Goal: Information Seeking & Learning: Learn about a topic

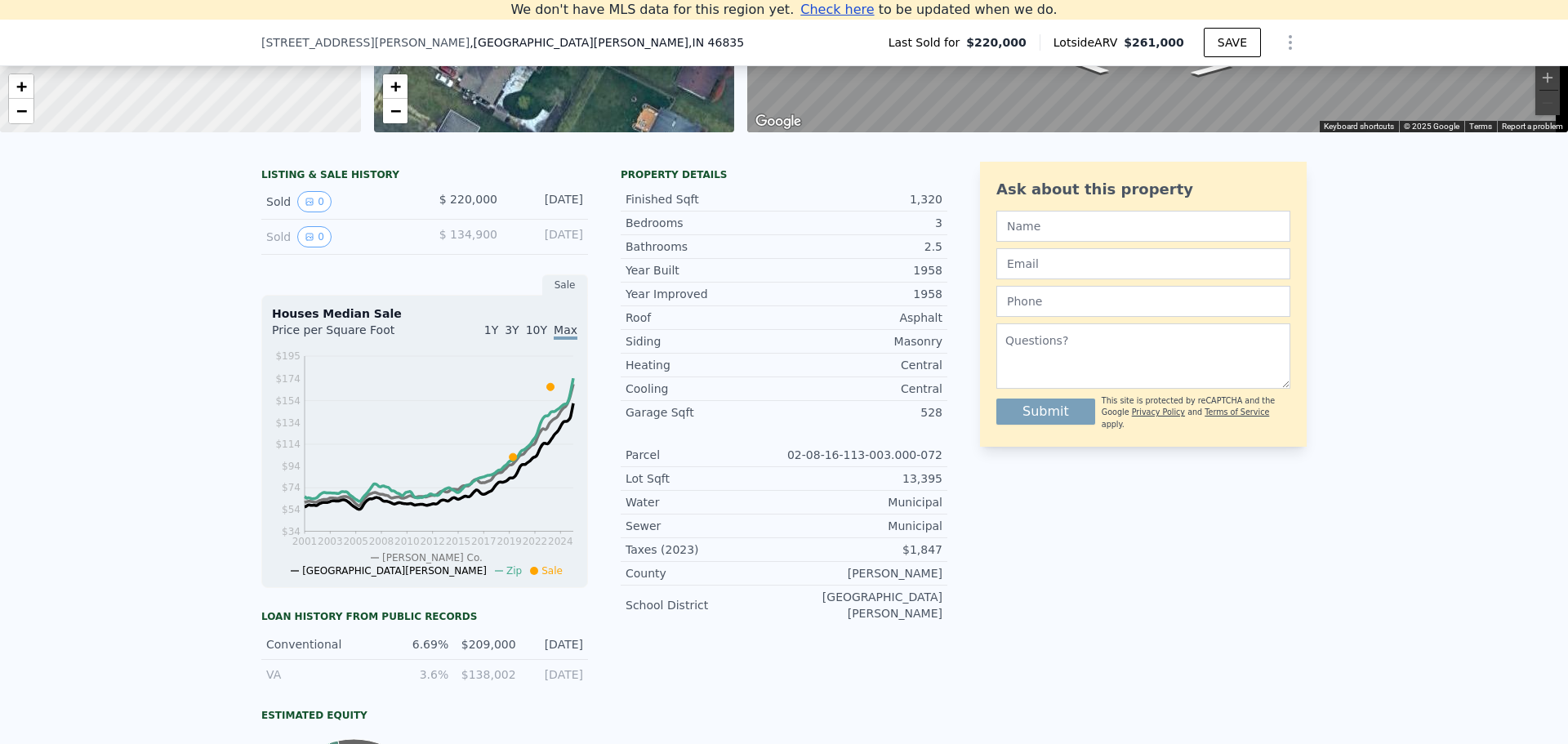
scroll to position [308, 0]
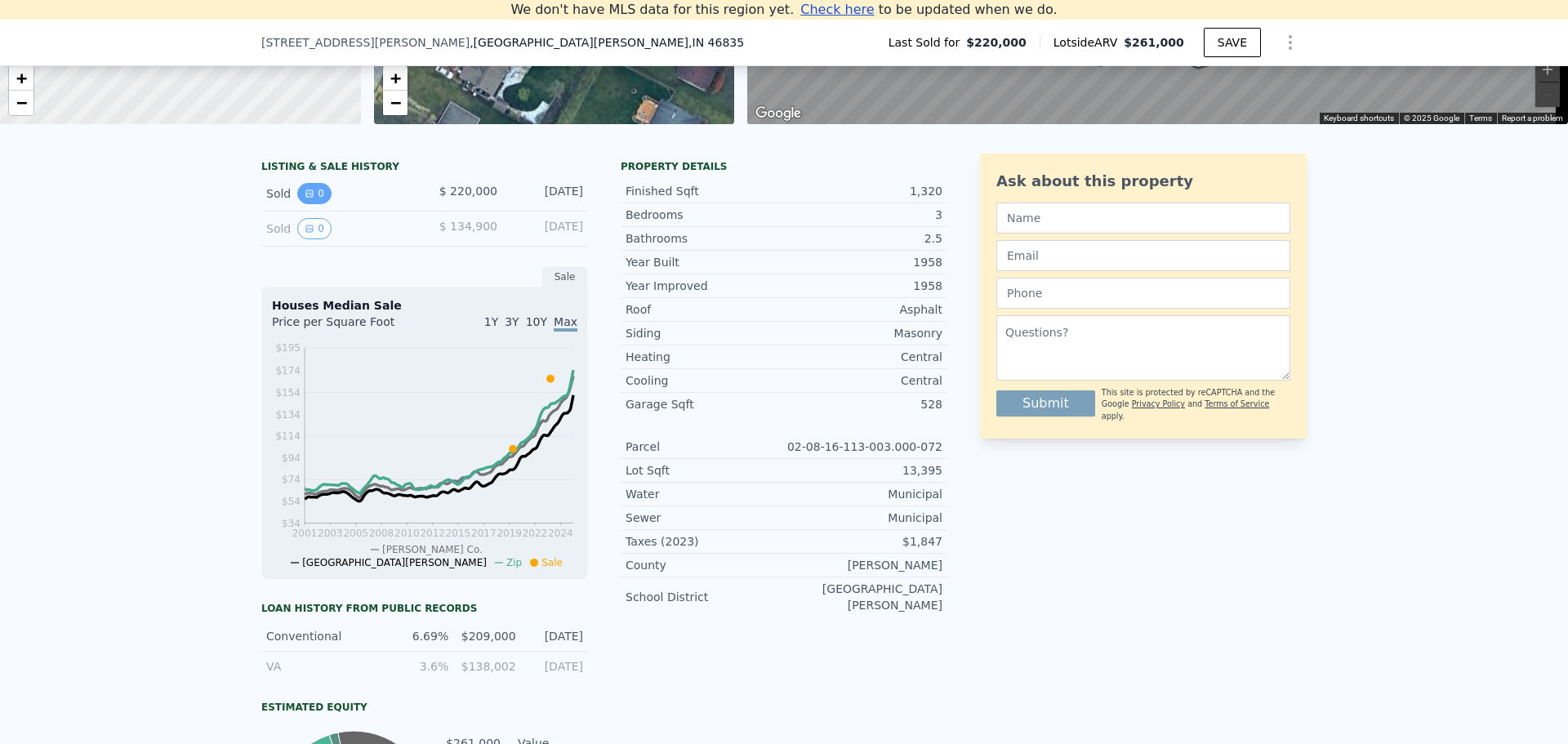
click at [307, 204] on button "0" at bounding box center [315, 193] width 34 height 21
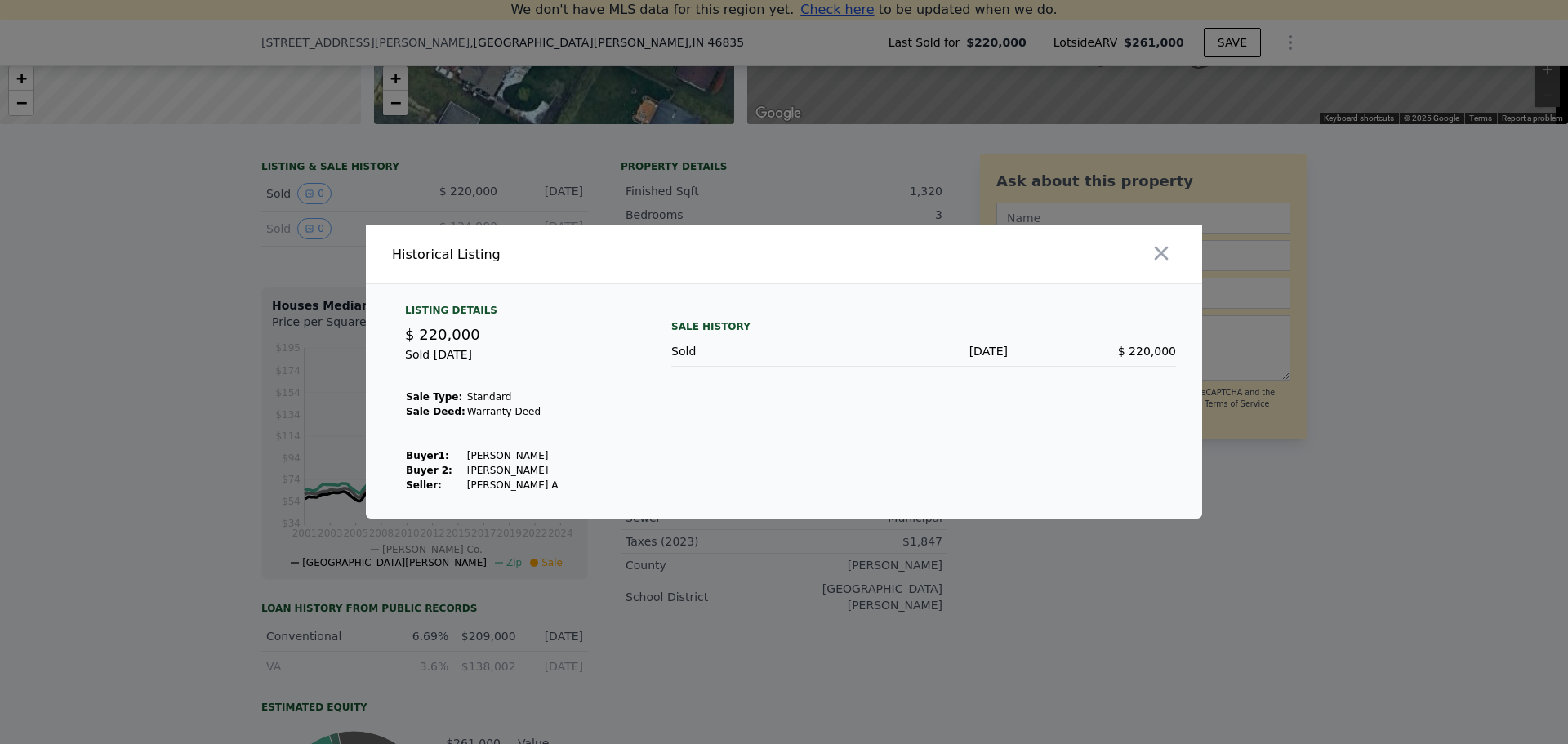
click at [182, 366] on div at bounding box center [784, 372] width 1568 height 744
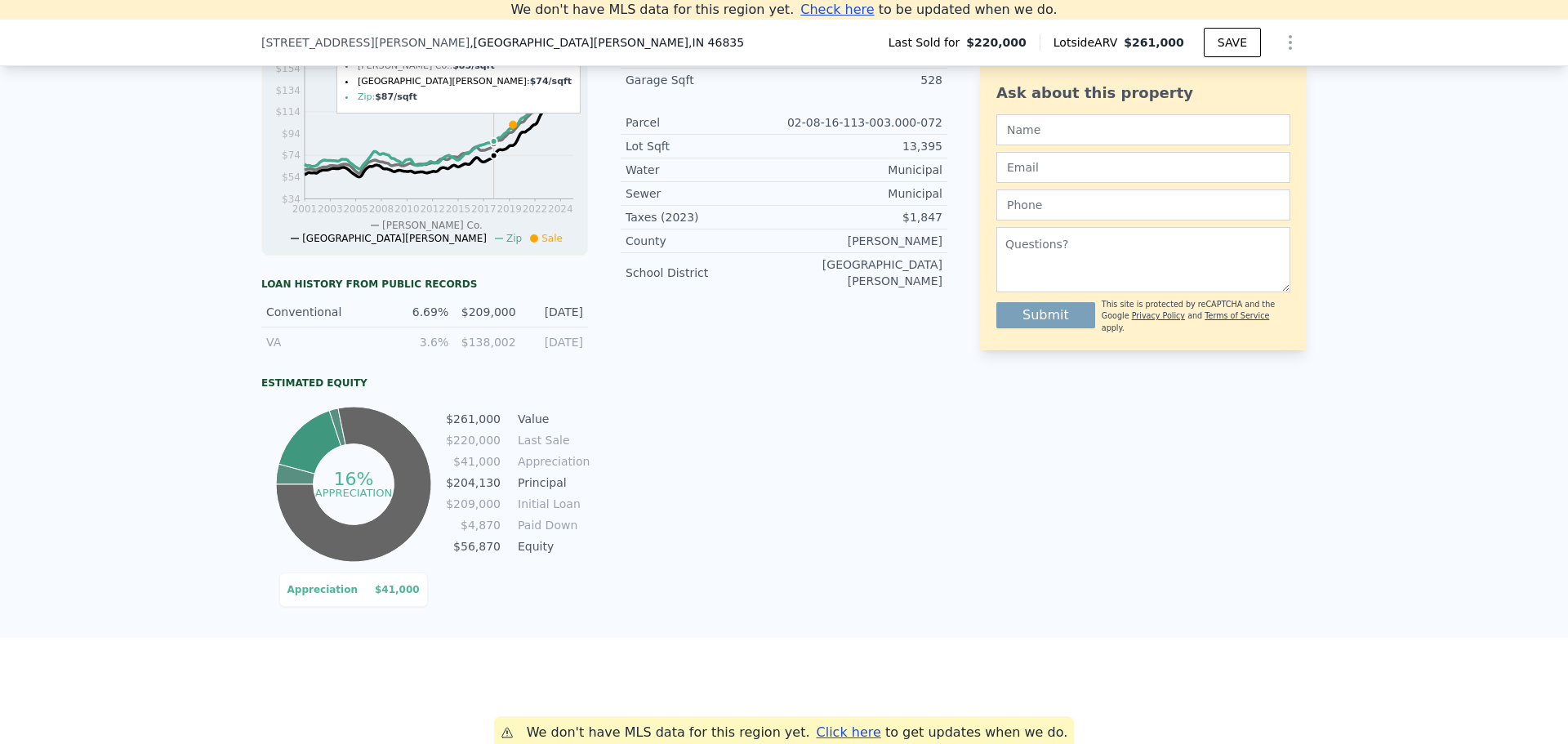
scroll to position [635, 0]
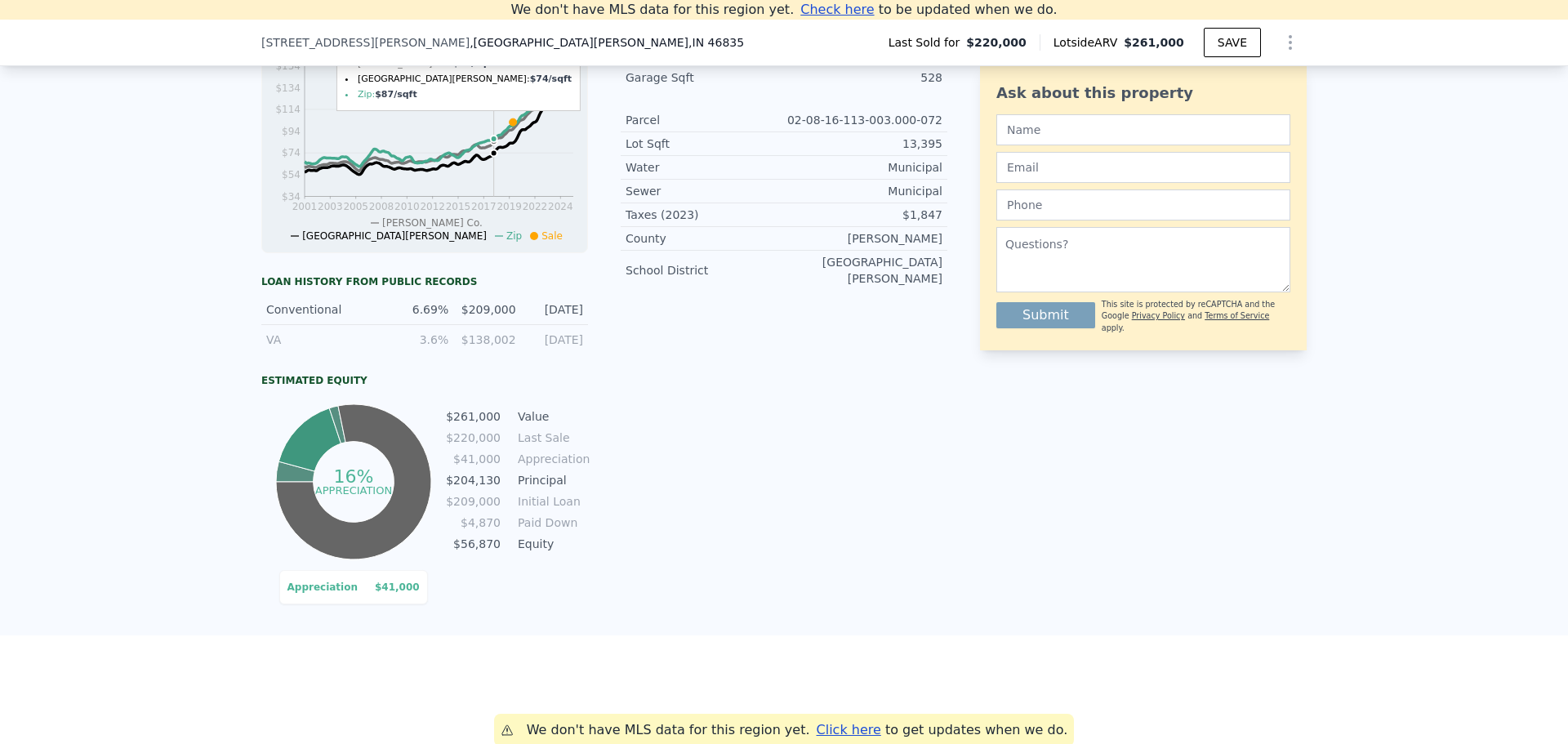
click at [299, 288] on div "Loan history from public records" at bounding box center [425, 281] width 327 height 13
click at [156, 298] on div "LISTING & SALE HISTORY Sold 0 $ 220,000 [DATE] Sold 0 $ 134,900 [DATE] Sale Hou…" at bounding box center [784, 224] width 1568 height 822
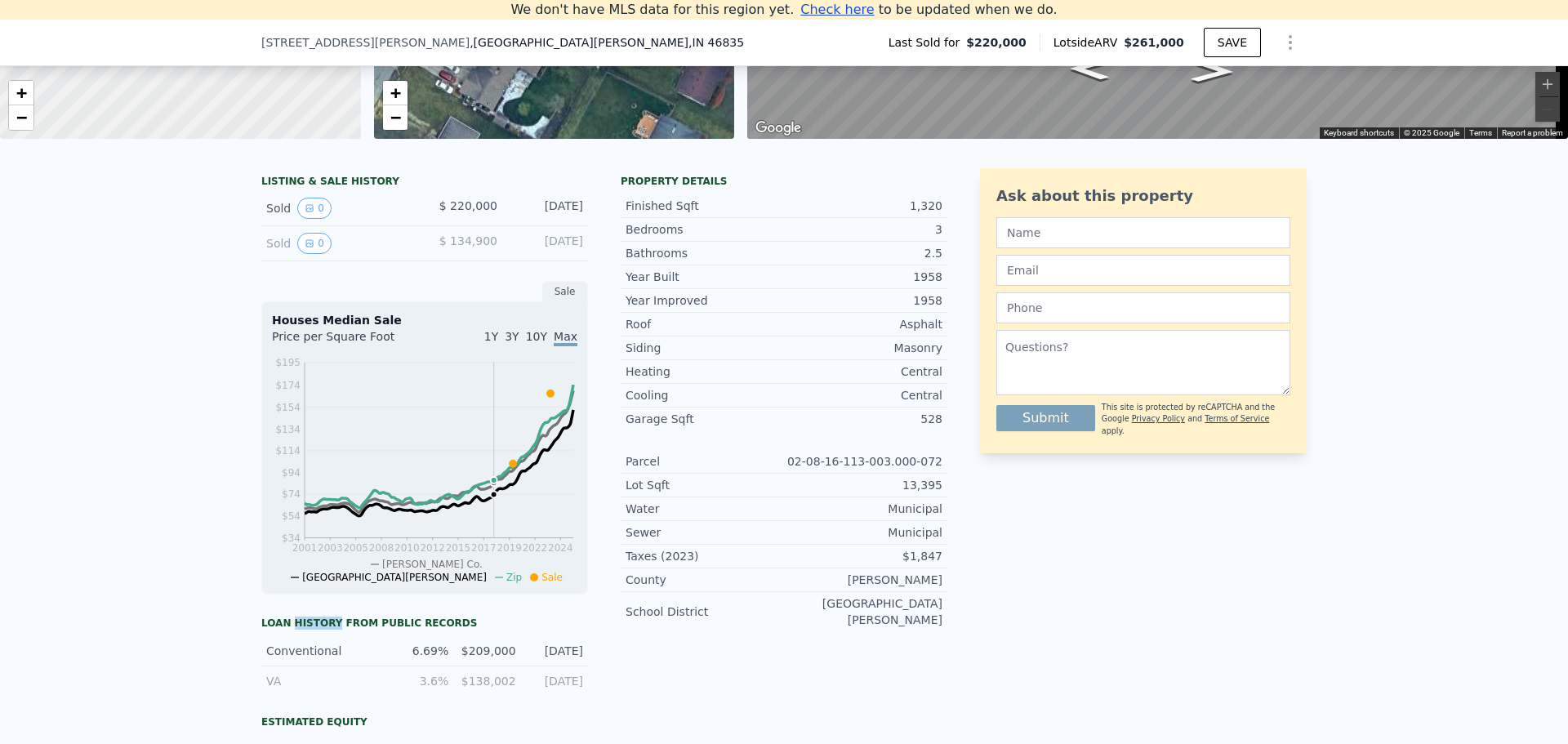
scroll to position [227, 0]
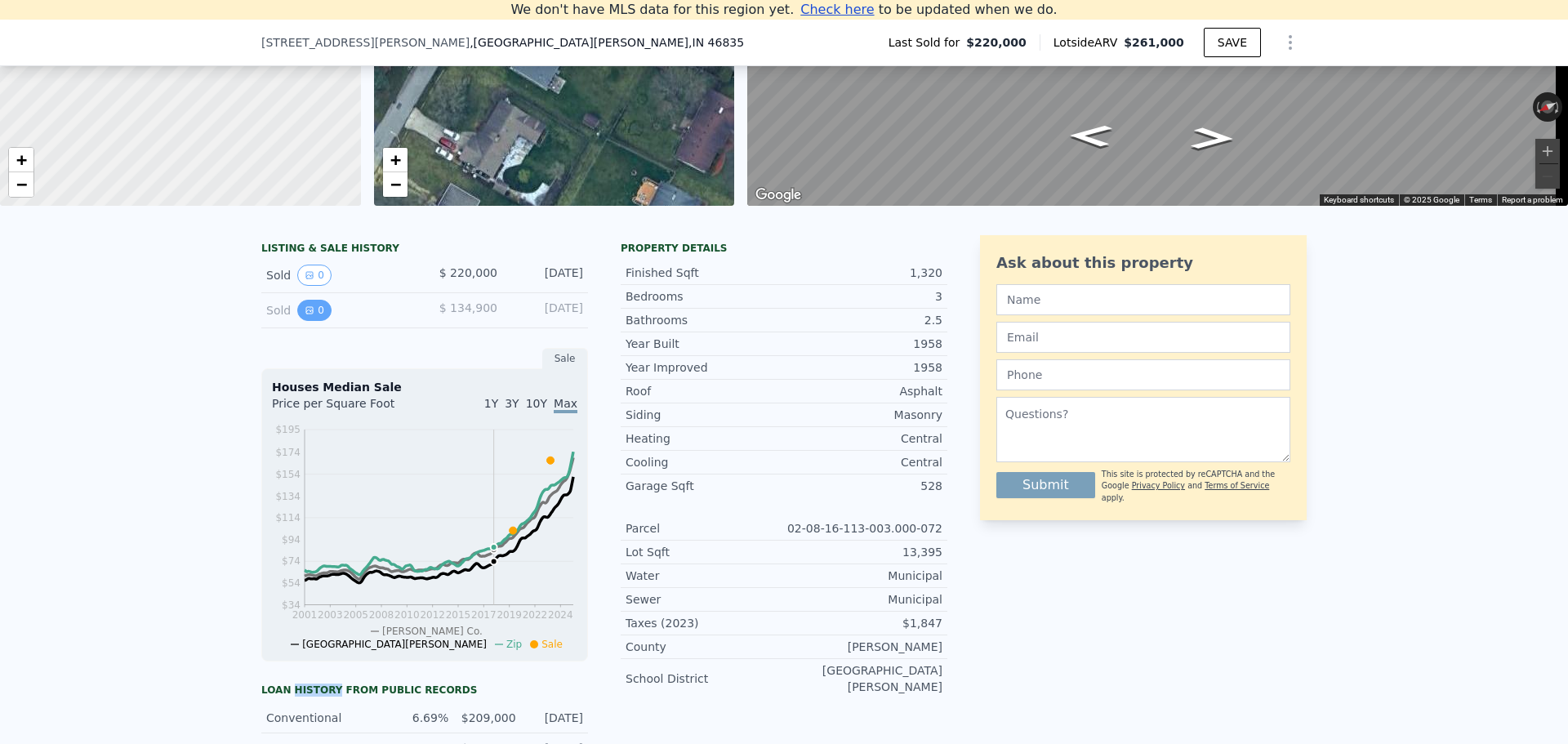
click at [306, 316] on icon "View historical data" at bounding box center [309, 310] width 9 height 9
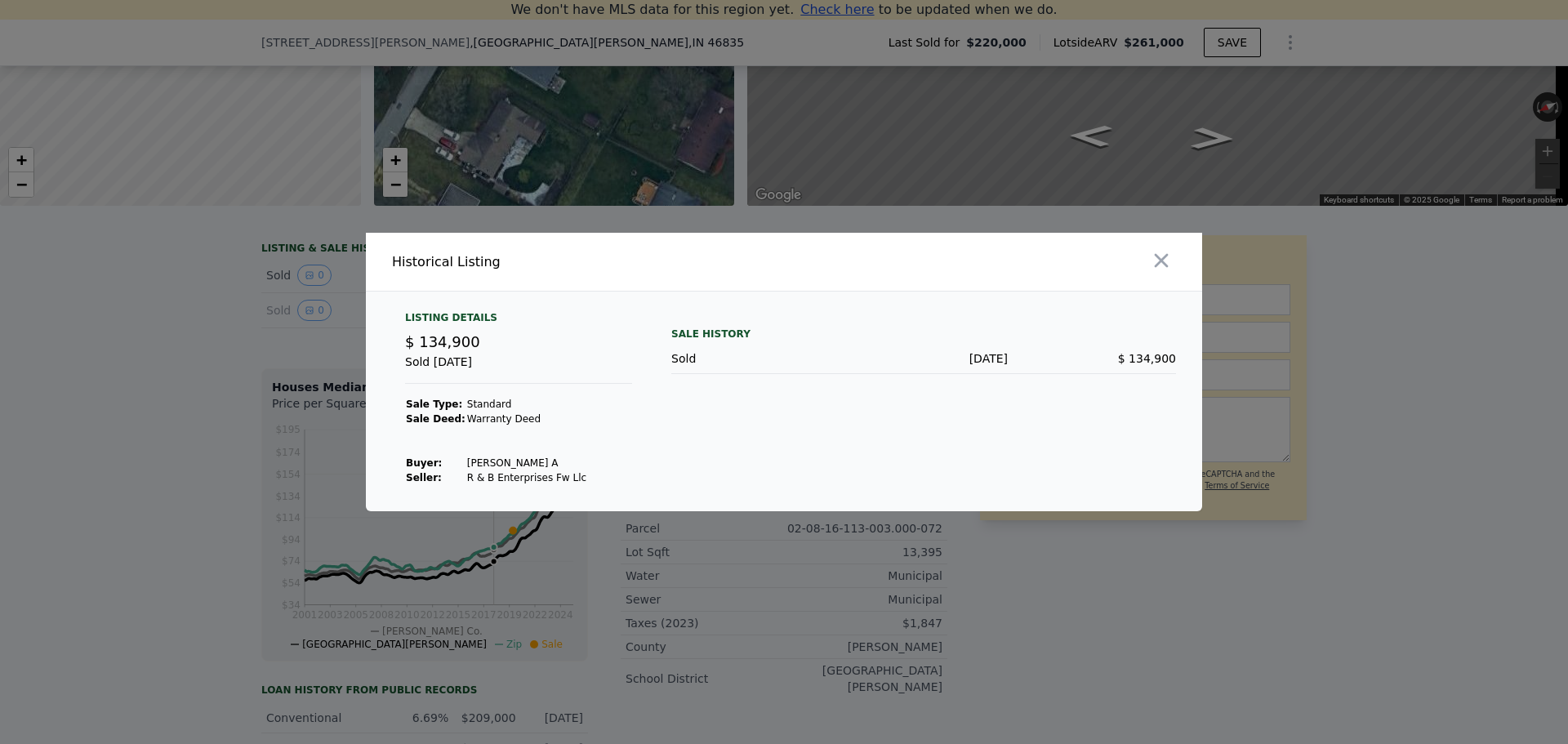
click at [983, 344] on div "Sold [DATE] $ 134,900" at bounding box center [924, 358] width 505 height 30
drag, startPoint x: 194, startPoint y: 374, endPoint x: 212, endPoint y: 362, distance: 21.6
click at [198, 373] on div at bounding box center [784, 372] width 1568 height 744
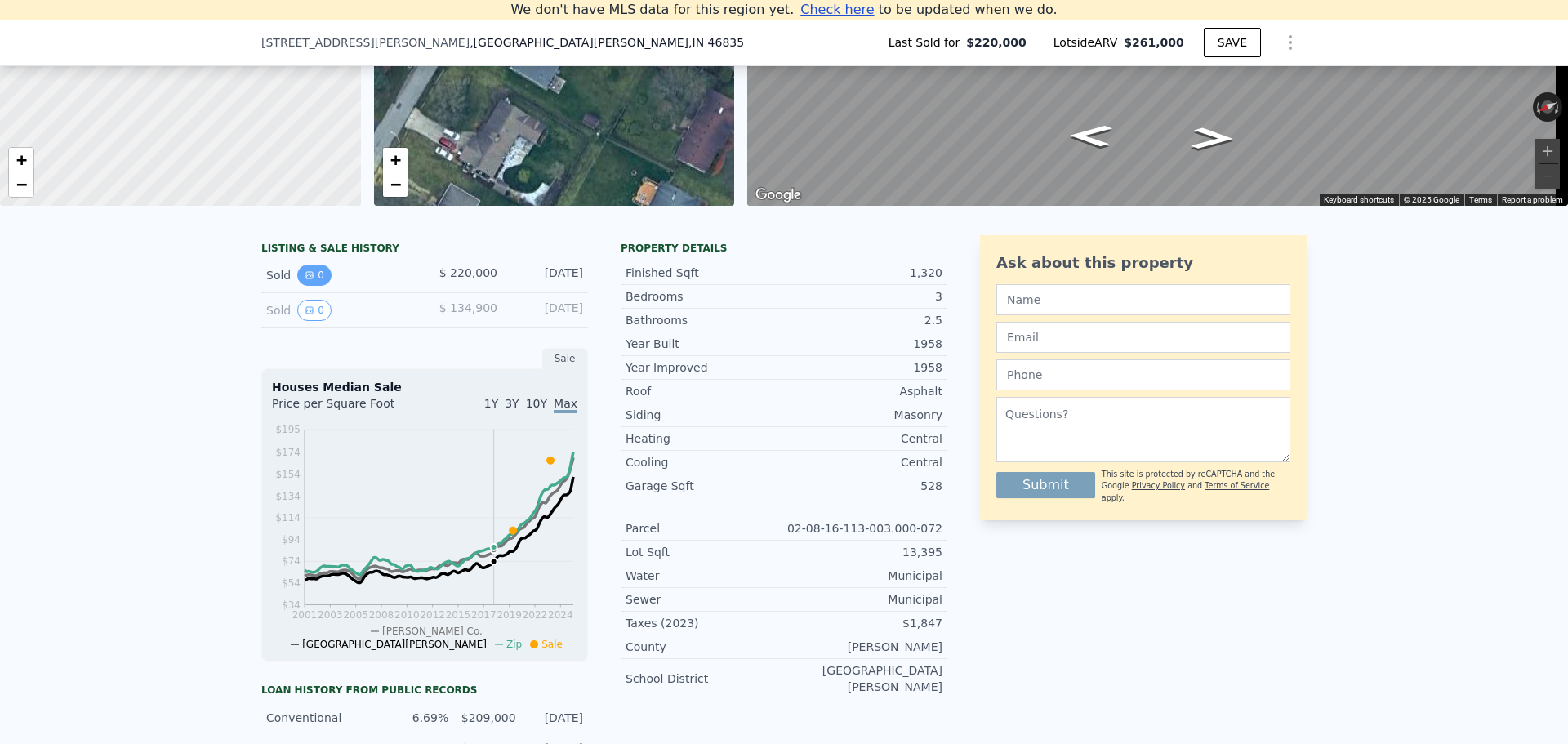
click at [313, 286] on button "0" at bounding box center [315, 275] width 34 height 21
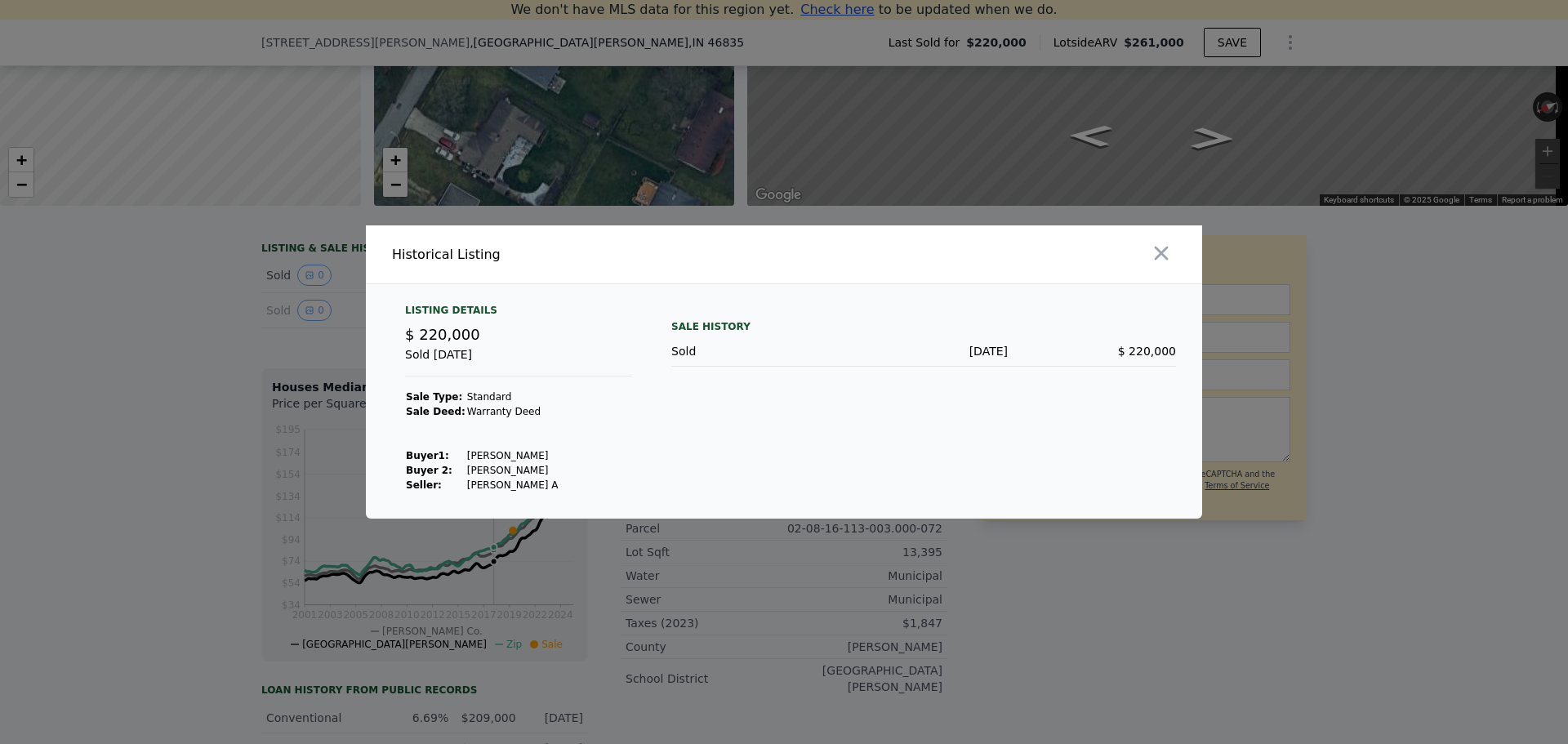
click at [492, 458] on td "[PERSON_NAME]" at bounding box center [512, 455] width 93 height 15
click at [468, 393] on td "Standard" at bounding box center [512, 396] width 93 height 15
click at [444, 330] on span "$ 220,000" at bounding box center [443, 334] width 75 height 17
click at [437, 310] on div "Listing Details" at bounding box center [518, 313] width 227 height 20
click at [697, 328] on div "Sale History" at bounding box center [924, 327] width 505 height 20
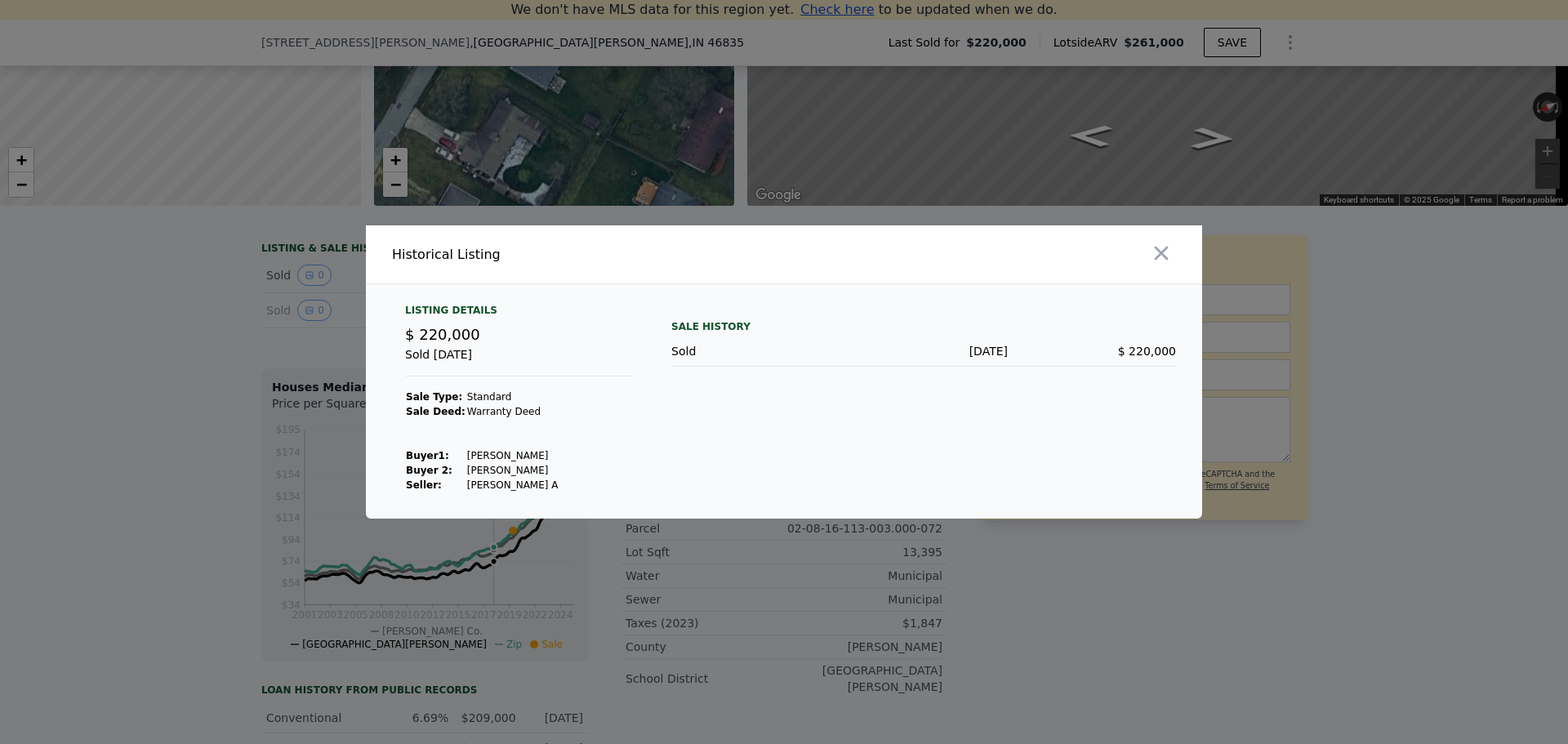
drag, startPoint x: 680, startPoint y: 362, endPoint x: 769, endPoint y: 363, distance: 89.0
click at [686, 363] on div "Sold [DATE] $ 220,000" at bounding box center [924, 351] width 505 height 30
drag, startPoint x: 1015, startPoint y: 346, endPoint x: 835, endPoint y: 346, distance: 180.0
click at [1011, 346] on div "$ 220,000" at bounding box center [1092, 351] width 169 height 16
click at [85, 345] on div at bounding box center [784, 372] width 1568 height 744
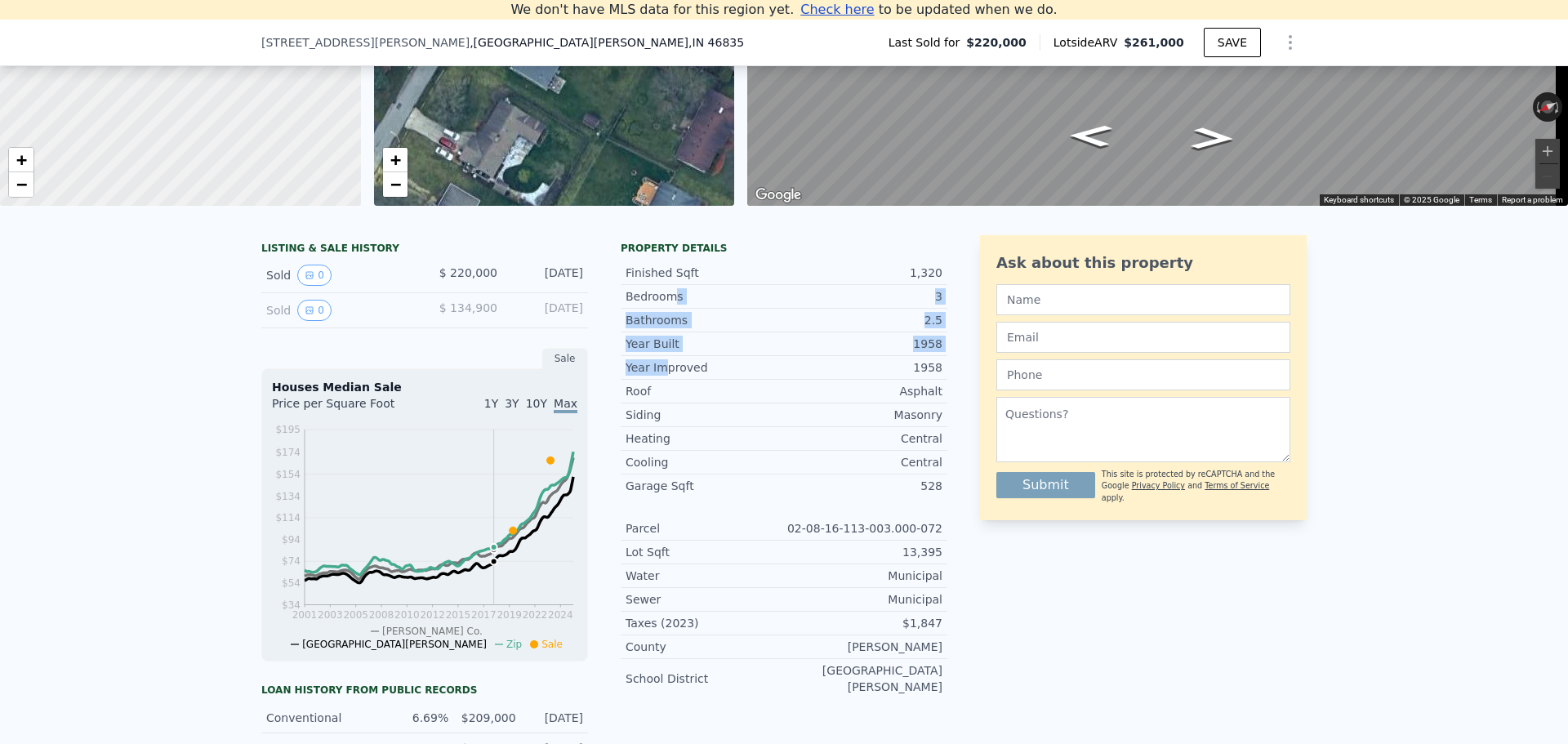
drag, startPoint x: 660, startPoint y: 379, endPoint x: 661, endPoint y: 310, distance: 69.0
click at [661, 310] on div "Finished Sqft 1,320 Bedrooms 3 Bathrooms 2.5 Year Built 1958 Year Improved 1958…" at bounding box center [784, 476] width 327 height 444
click at [672, 328] on div "Bathrooms" at bounding box center [704, 320] width 158 height 16
drag, startPoint x: 672, startPoint y: 338, endPoint x: 677, endPoint y: 322, distance: 16.8
click at [677, 322] on div "Bathrooms 2.5" at bounding box center [784, 321] width 327 height 24
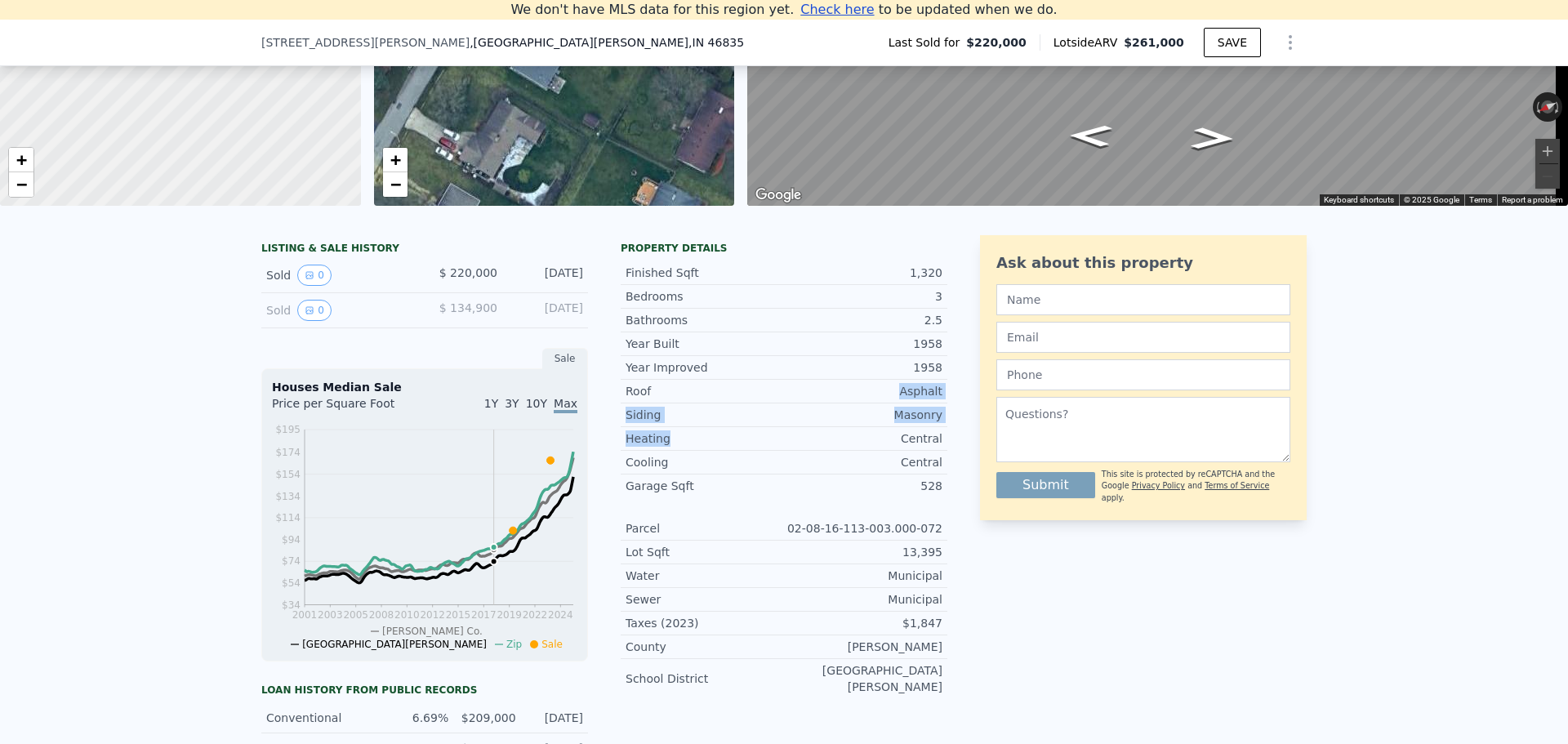
drag, startPoint x: 728, startPoint y: 459, endPoint x: 718, endPoint y: 369, distance: 90.6
click at [718, 381] on div "Year Improved 1958 Roof Asphalt Siding Masonry Heating Central Cooling Central …" at bounding box center [784, 426] width 327 height 141
drag, startPoint x: 718, startPoint y: 316, endPoint x: 695, endPoint y: 284, distance: 39.4
click at [695, 284] on div "Finished Sqft 1,320 Bedrooms 3 Bathrooms 2.5 Year Built 1958" at bounding box center [784, 309] width 327 height 94
click at [692, 369] on div "Finished Sqft 1,320 Bedrooms 3 Bathrooms 2.5 Year Built 1958 Year Improved 1958…" at bounding box center [784, 476] width 327 height 444
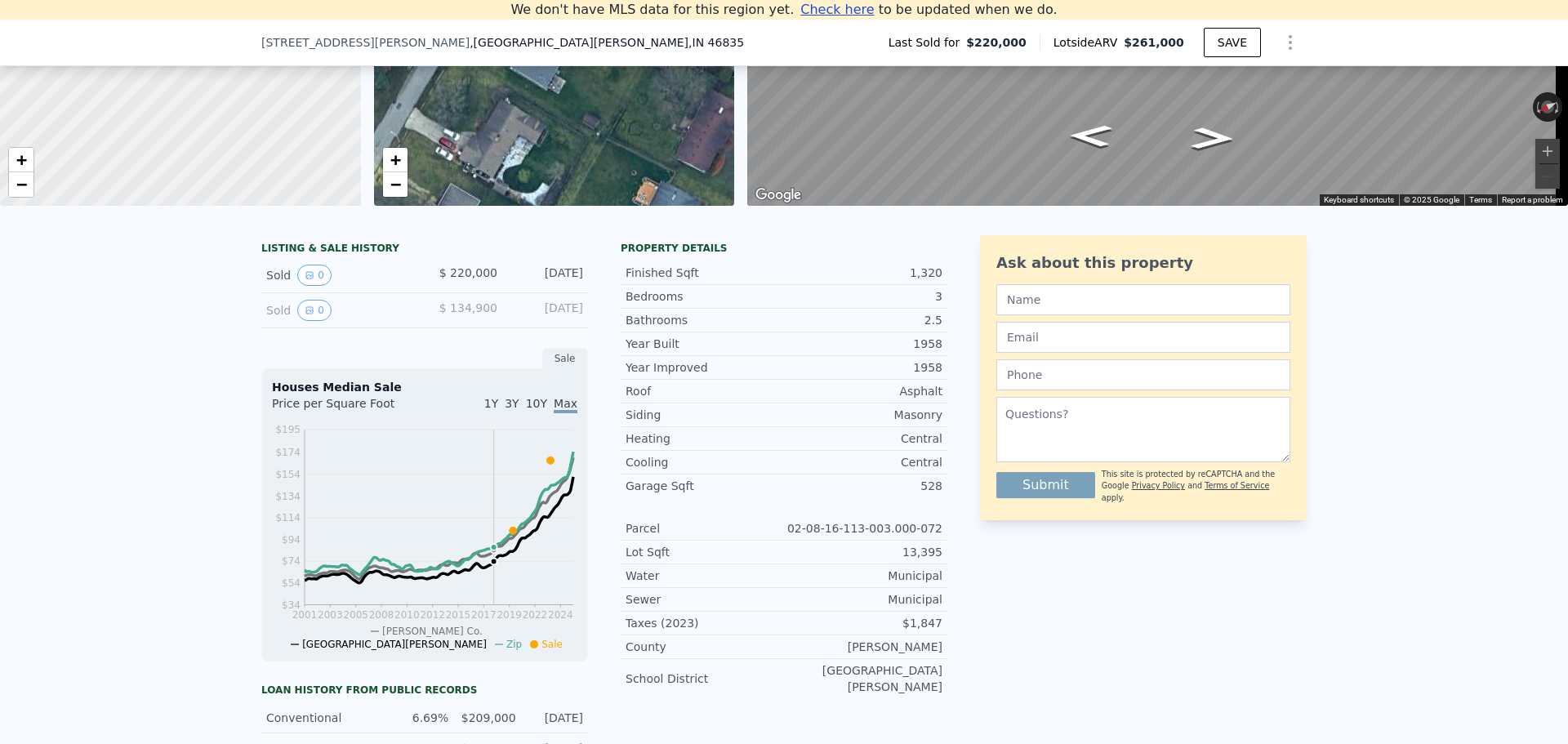
drag, startPoint x: 799, startPoint y: 404, endPoint x: 765, endPoint y: 291, distance: 118.0
click at [785, 359] on div "Finished Sqft 1,320 Bedrooms 3 Bathrooms 2.5 Year Built 1958 Year Improved 1958…" at bounding box center [784, 476] width 327 height 444
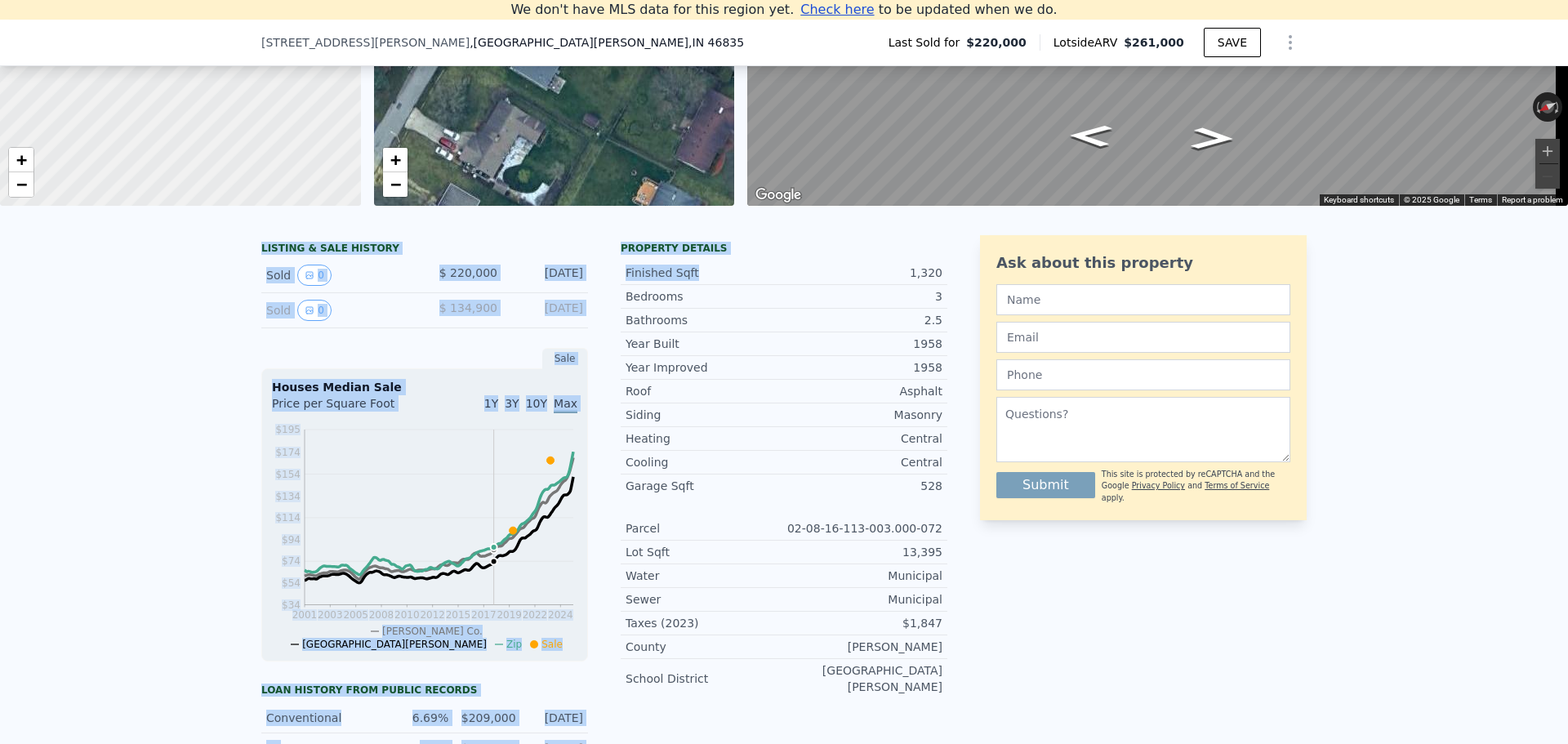
drag, startPoint x: 763, startPoint y: 286, endPoint x: 691, endPoint y: 221, distance: 97.0
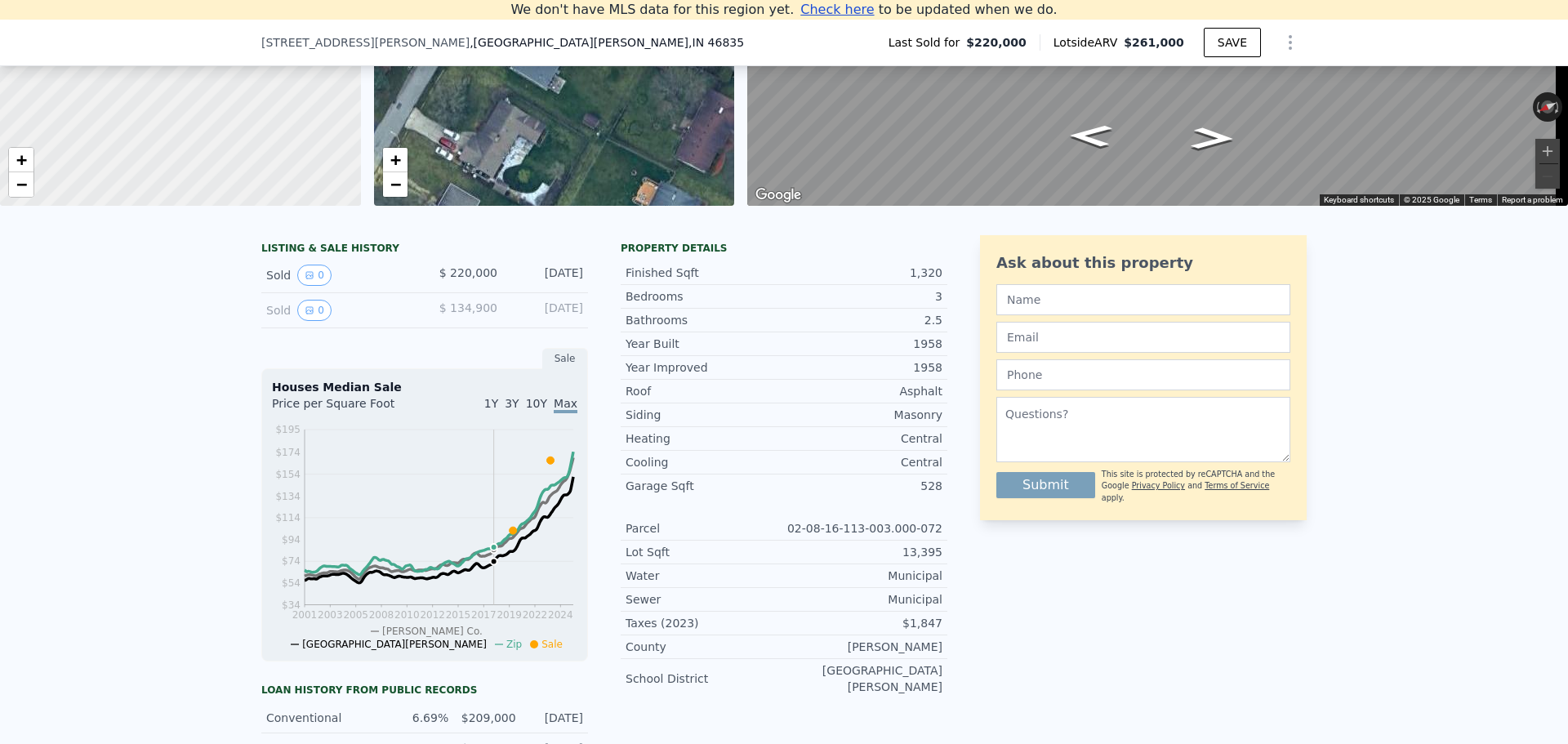
click at [700, 399] on div "Roof" at bounding box center [704, 391] width 158 height 16
drag, startPoint x: 855, startPoint y: 387, endPoint x: 808, endPoint y: 324, distance: 78.6
click at [808, 325] on div "Finished Sqft 1,320 Bedrooms 3 Bathrooms 2.5 Year Built 1958 Year Improved 1958…" at bounding box center [784, 476] width 327 height 444
click at [806, 321] on div "Bathrooms 2.5" at bounding box center [784, 321] width 327 height 24
click at [790, 382] on div "Year Improved 1958 Roof Asphalt Siding Masonry Heating Central Cooling Central …" at bounding box center [784, 526] width 327 height 343
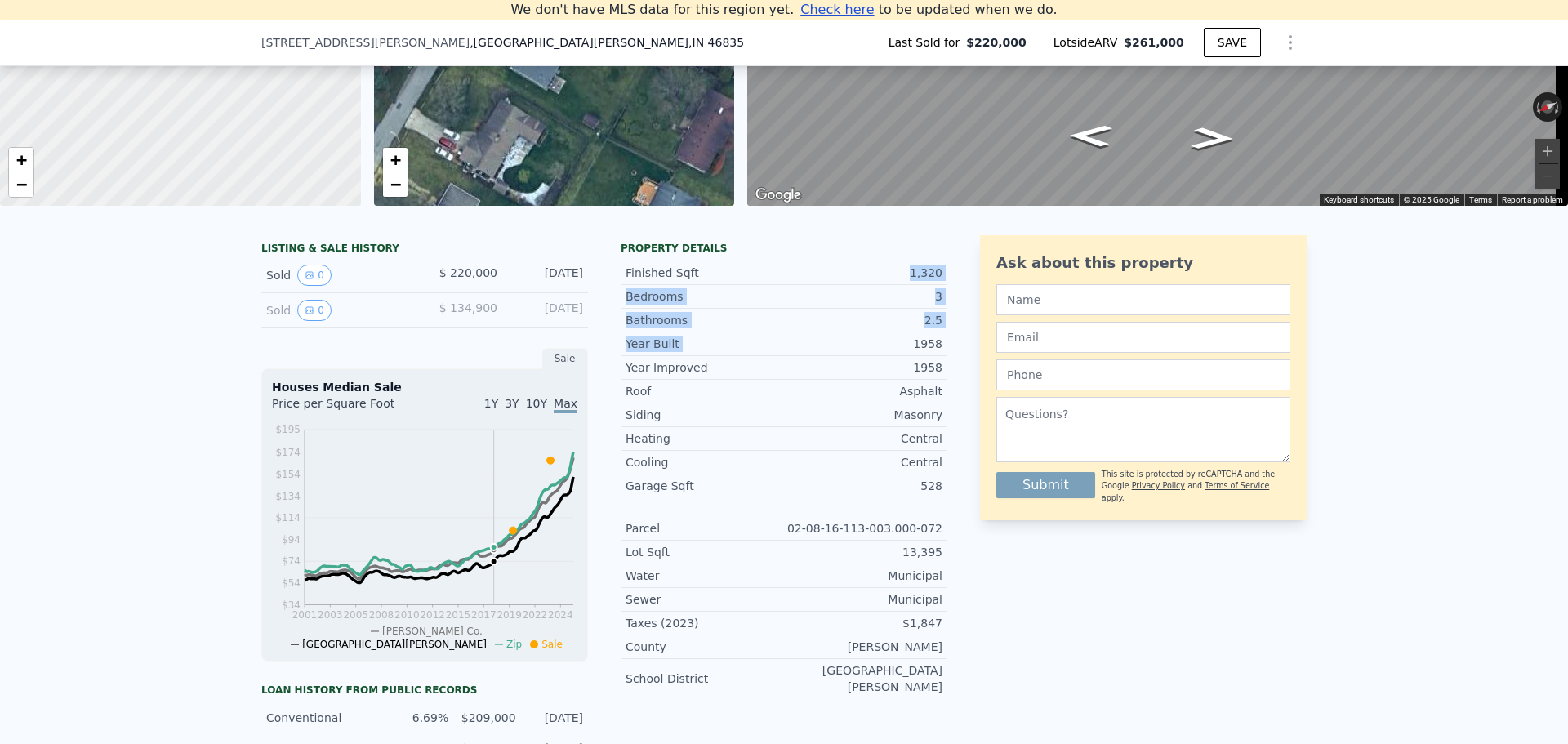
drag, startPoint x: 788, startPoint y: 273, endPoint x: 790, endPoint y: 358, distance: 85.0
click at [790, 356] on div "Finished Sqft 1,320 Bedrooms 3 Bathrooms 2.5 Year Built 1958 Year Improved 1958…" at bounding box center [784, 476] width 327 height 444
drag, startPoint x: 793, startPoint y: 418, endPoint x: 785, endPoint y: 330, distance: 88.4
click at [787, 344] on div "Finished Sqft 1,320 Bedrooms 3 Bathrooms 2.5 Year Built 1958 Year Improved 1958…" at bounding box center [784, 476] width 327 height 444
drag, startPoint x: 779, startPoint y: 390, endPoint x: 779, endPoint y: 475, distance: 85.0
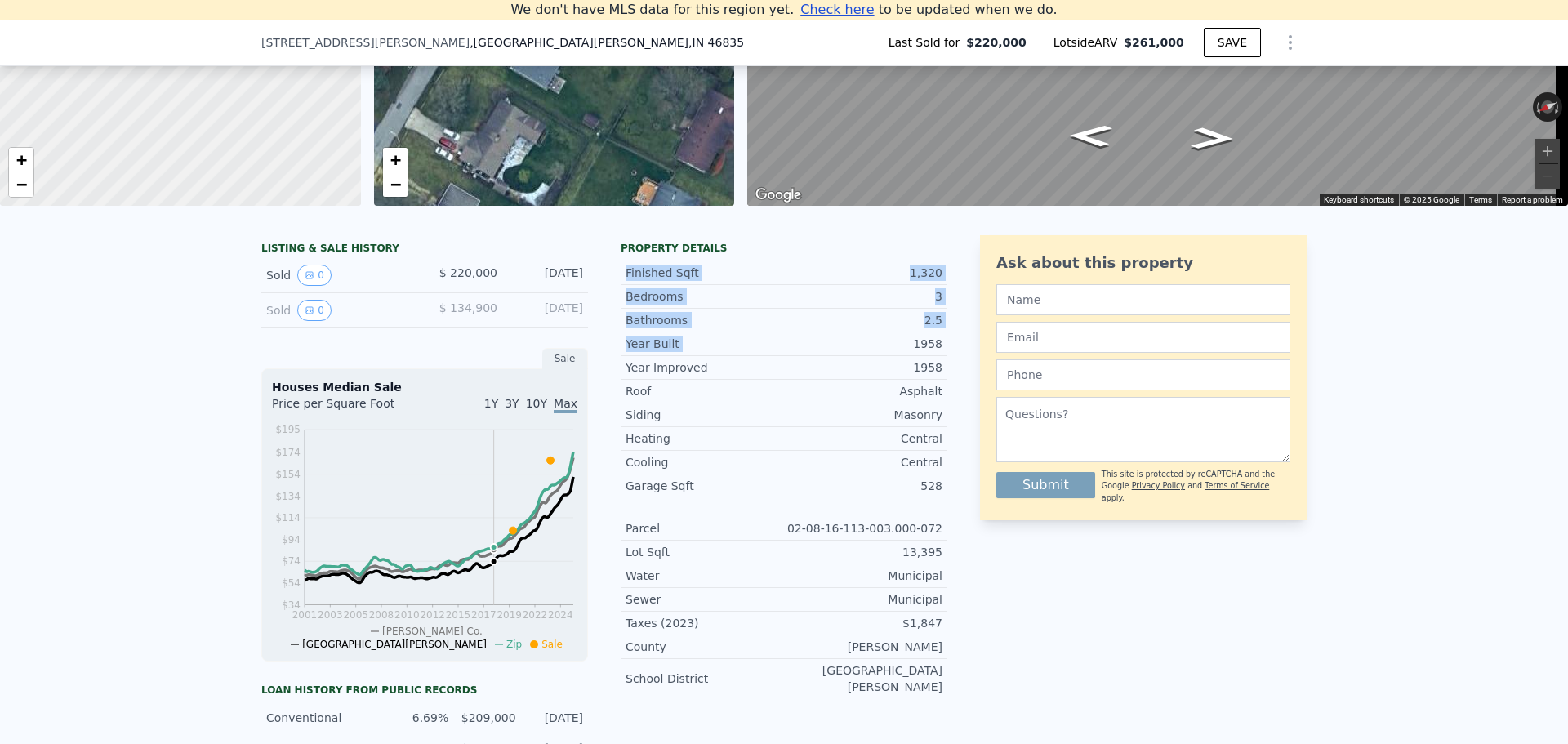
click at [779, 438] on div "Property details Finished Sqft 1,320 Bedrooms 3 Bathrooms 2.5 Year Built 1958 Y…" at bounding box center [784, 603] width 327 height 736
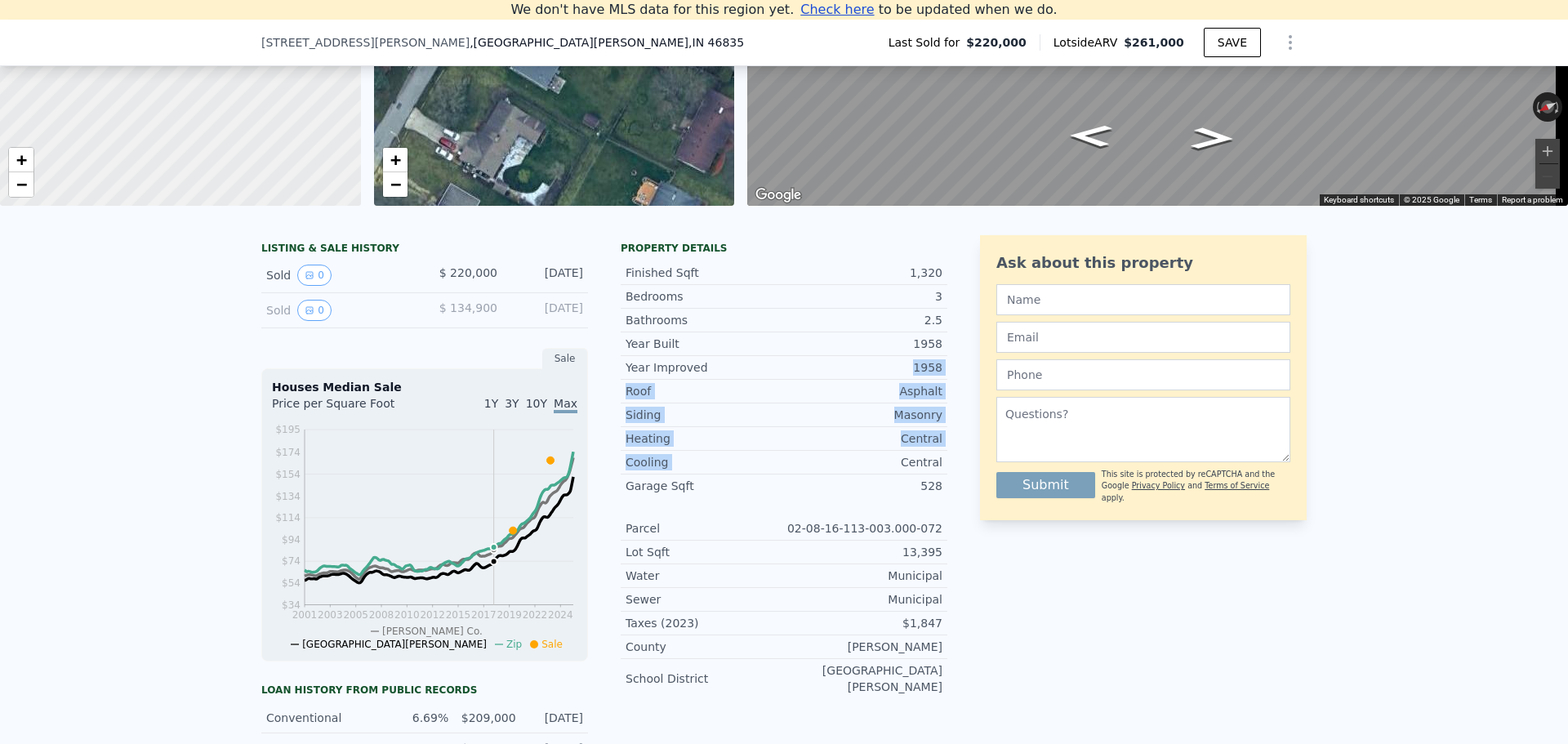
drag, startPoint x: 779, startPoint y: 482, endPoint x: 752, endPoint y: 329, distance: 155.4
click at [754, 357] on div "Finished Sqft 1,320 Bedrooms 3 Bathrooms 2.5 Year Built 1958 Year Improved 1958…" at bounding box center [784, 476] width 327 height 444
click at [751, 325] on div "Bathrooms" at bounding box center [704, 320] width 158 height 16
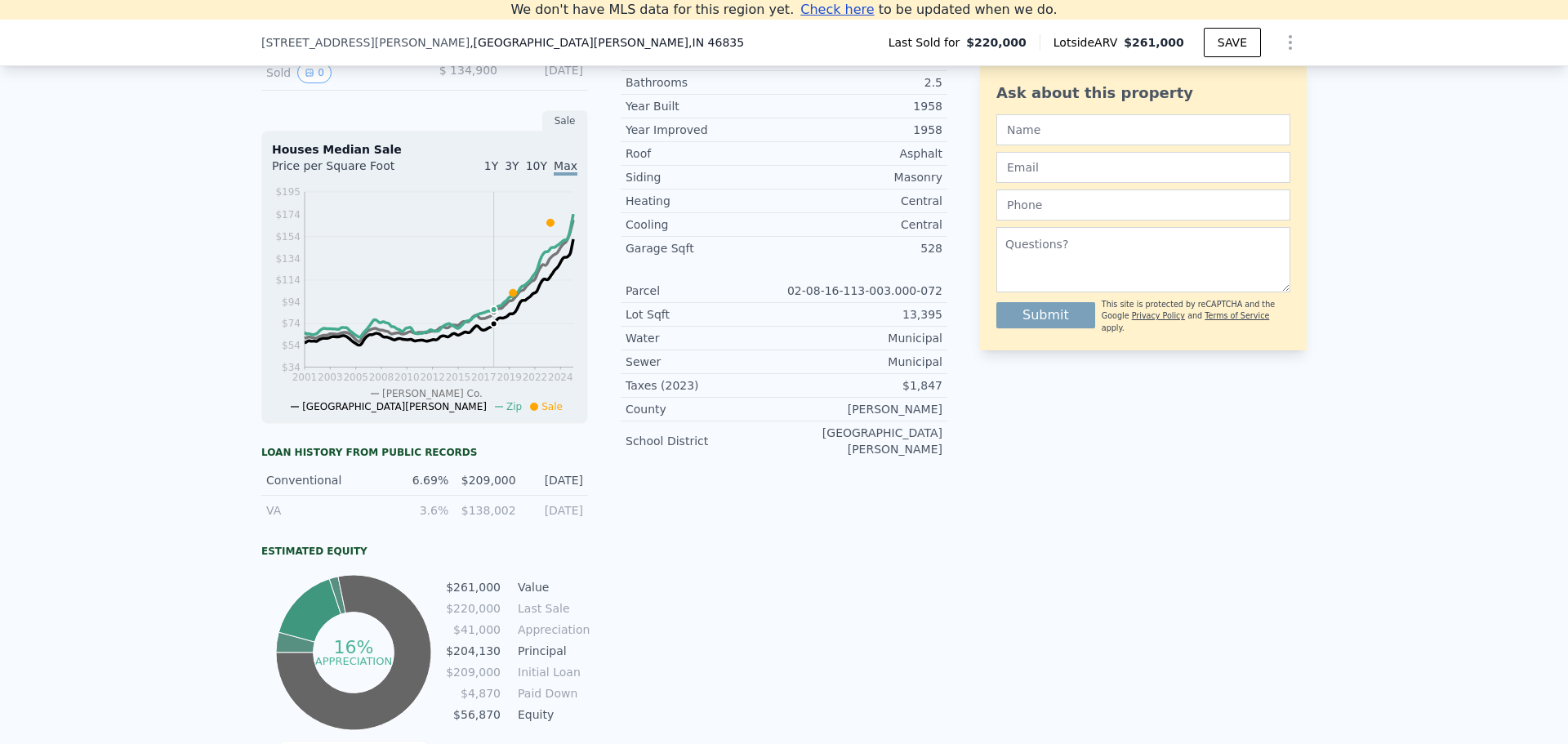
scroll to position [471, 0]
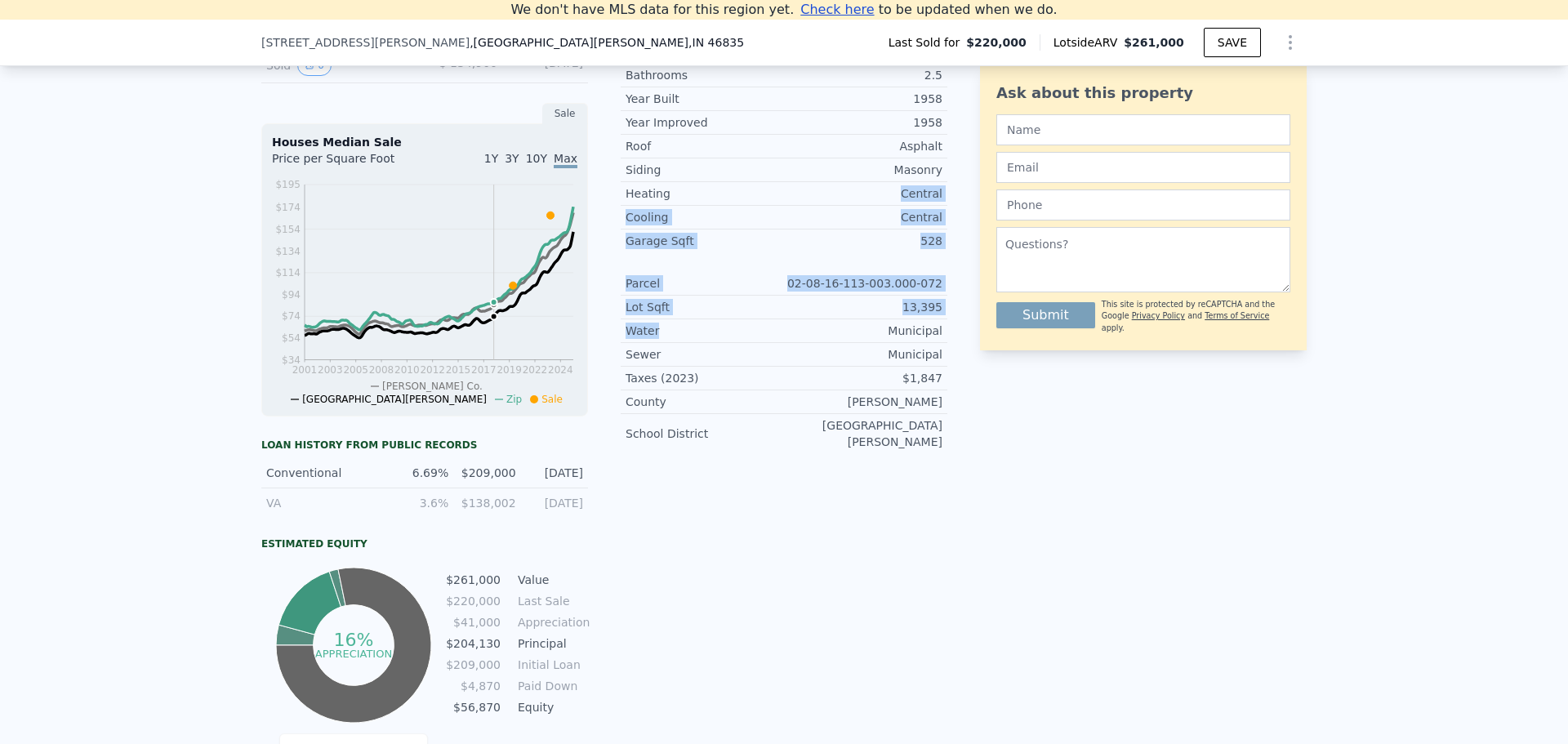
drag, startPoint x: 752, startPoint y: 199, endPoint x: 754, endPoint y: 349, distance: 150.0
click at [753, 344] on div "Year Improved 1958 Roof Asphalt Siding Masonry Heating Central Cooling Central …" at bounding box center [784, 281] width 327 height 343
drag, startPoint x: 761, startPoint y: 387, endPoint x: 726, endPoint y: 168, distance: 221.8
click at [730, 194] on div "Year Improved 1958 Roof Asphalt Siding Masonry Heating Central Cooling Central …" at bounding box center [784, 281] width 327 height 343
click at [723, 148] on div "Roof Asphalt" at bounding box center [784, 147] width 327 height 24
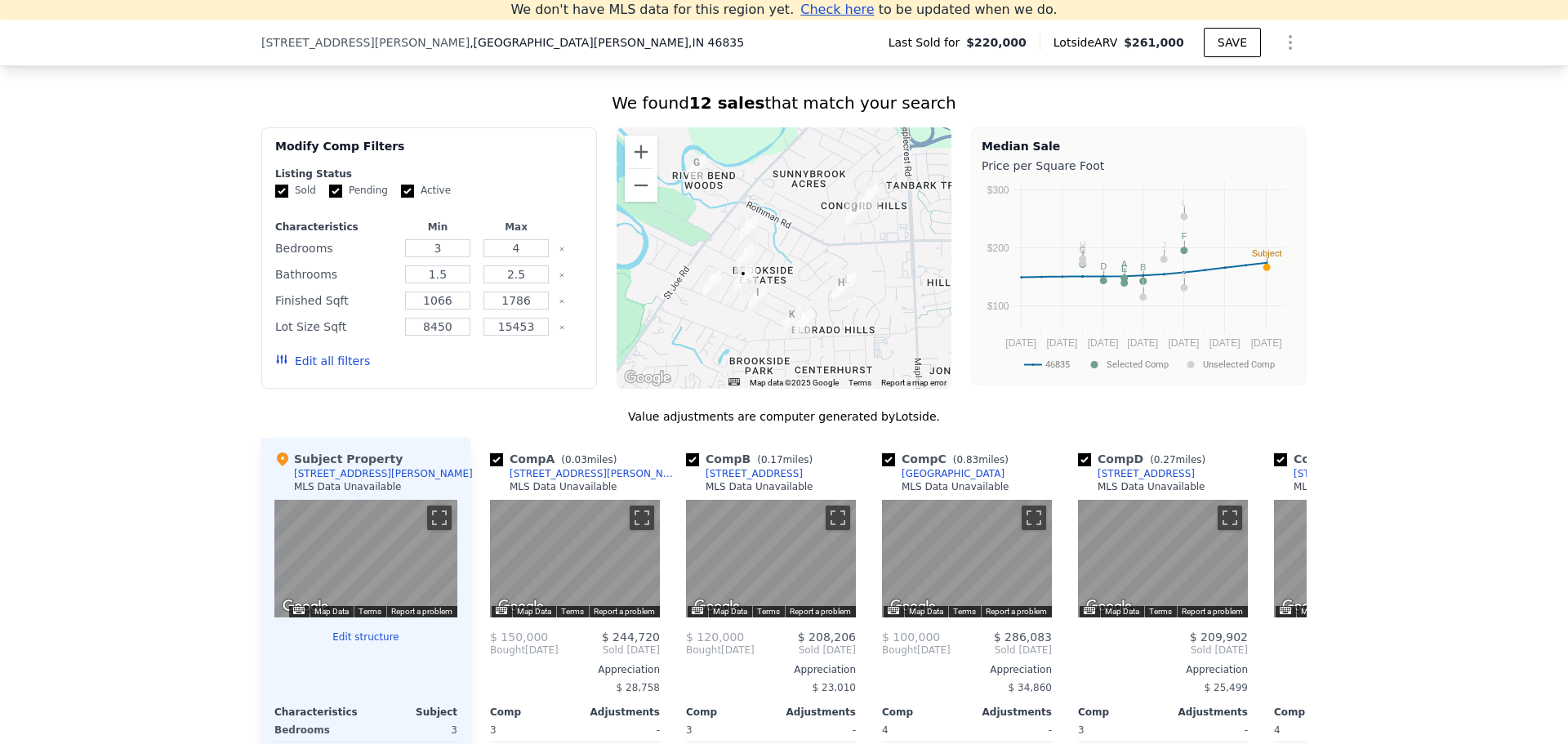
scroll to position [1369, 0]
